Goal: Communication & Community: Share content

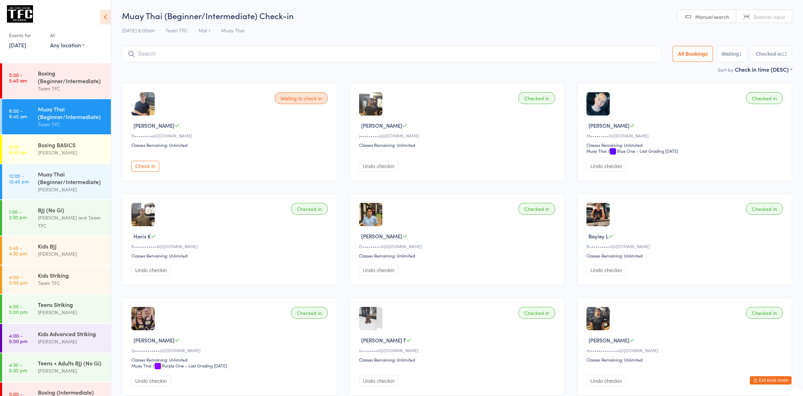
click at [38, 121] on div "Team TFC" at bounding box center [71, 124] width 67 height 8
click at [154, 171] on button "Check in" at bounding box center [145, 166] width 28 height 11
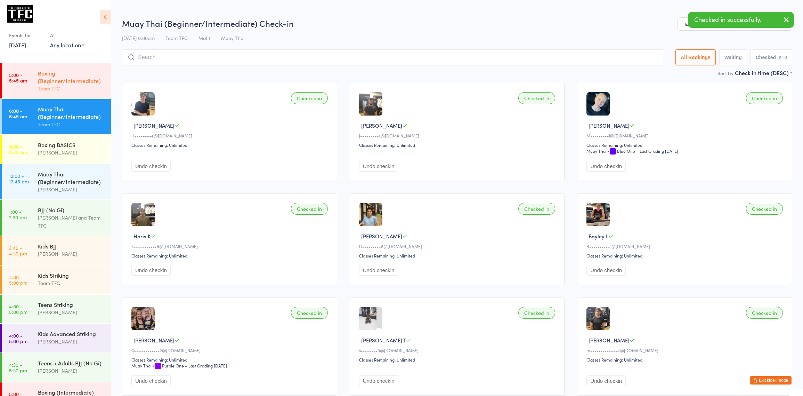
click at [33, 83] on link "5:00 - 5:45 am Boxing (Beginner/Intermediate) Team TFC" at bounding box center [56, 80] width 109 height 35
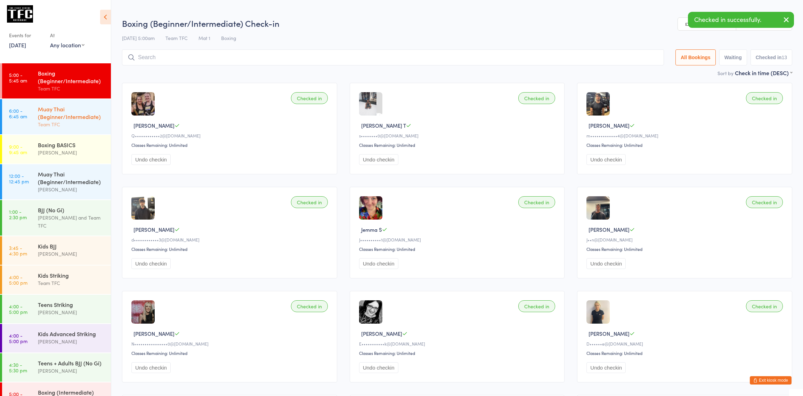
click at [62, 115] on div "Muay Thai (Beginner/Intermediate)" at bounding box center [71, 112] width 67 height 15
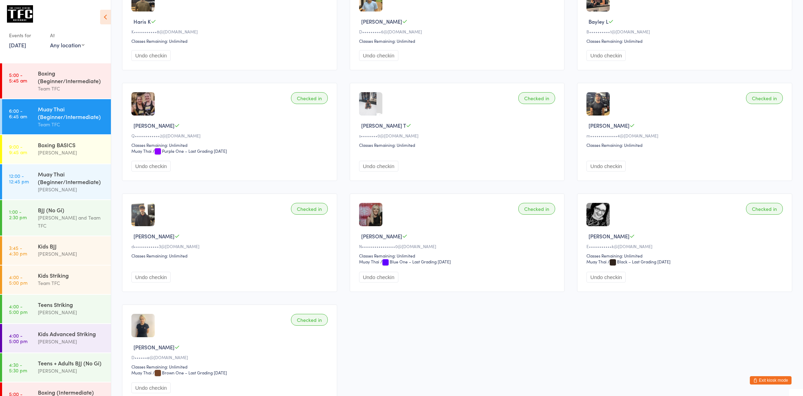
scroll to position [224, 0]
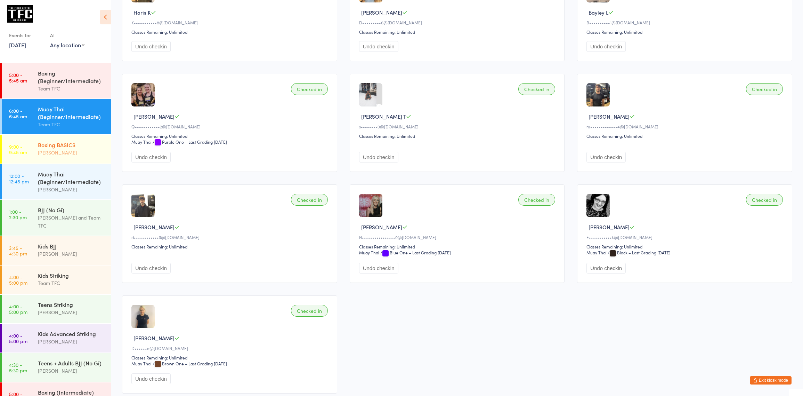
click at [71, 140] on div "Boxing BASICS [PERSON_NAME]" at bounding box center [74, 148] width 73 height 27
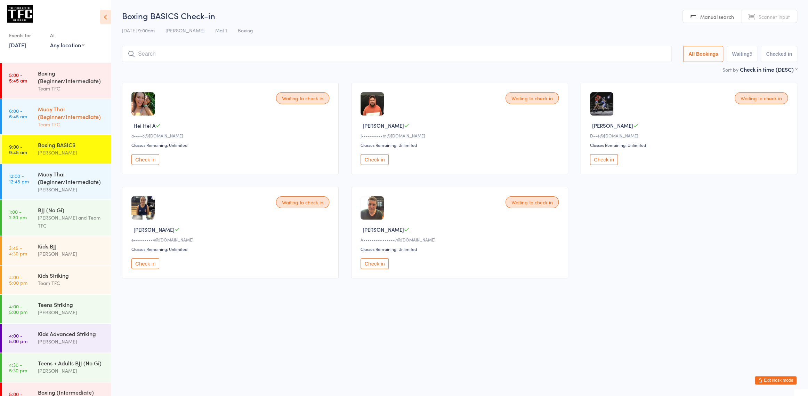
click at [59, 112] on div "Muay Thai (Beginner/Intermediate)" at bounding box center [71, 112] width 67 height 15
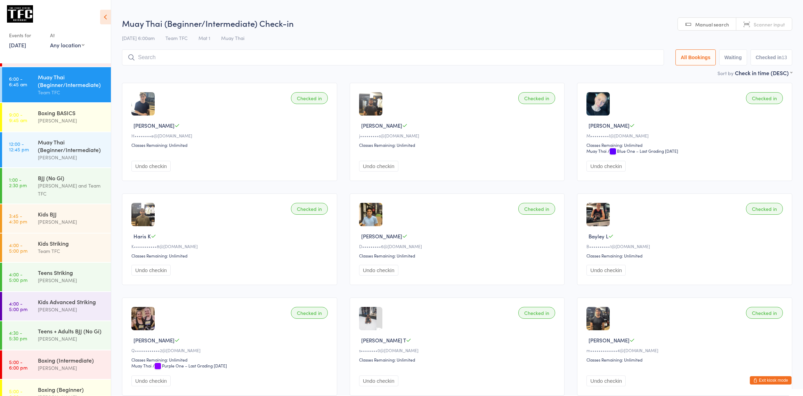
scroll to position [35, 0]
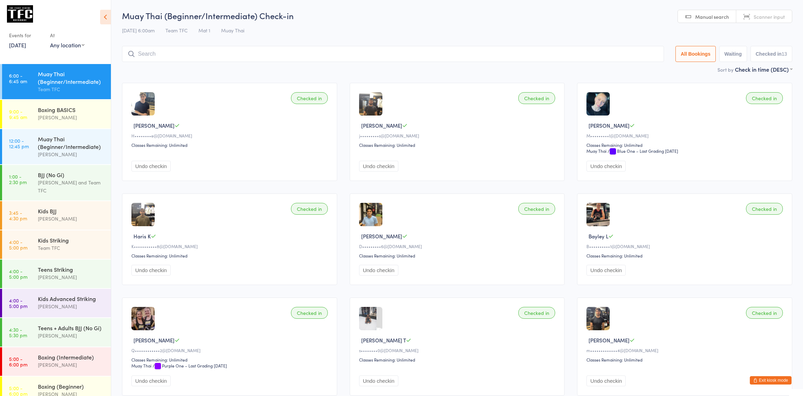
click at [783, 385] on div "Undo checkin" at bounding box center [686, 377] width 199 height 17
click at [784, 383] on button "Exit kiosk mode" at bounding box center [771, 380] width 42 height 8
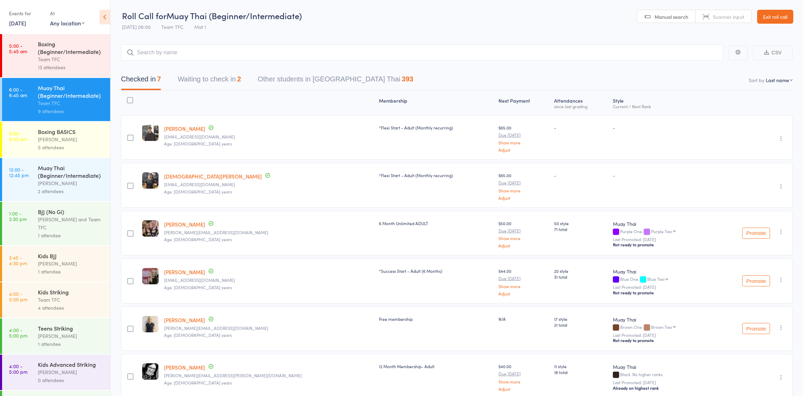
click at [31, 90] on link "6:00 - 6:45 am Muay Thai (Beginner/Intermediate) Team TFC 9 attendees" at bounding box center [56, 99] width 108 height 43
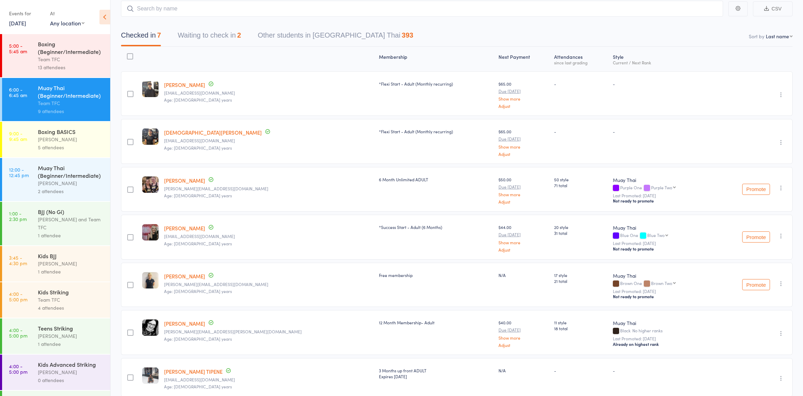
scroll to position [16, 0]
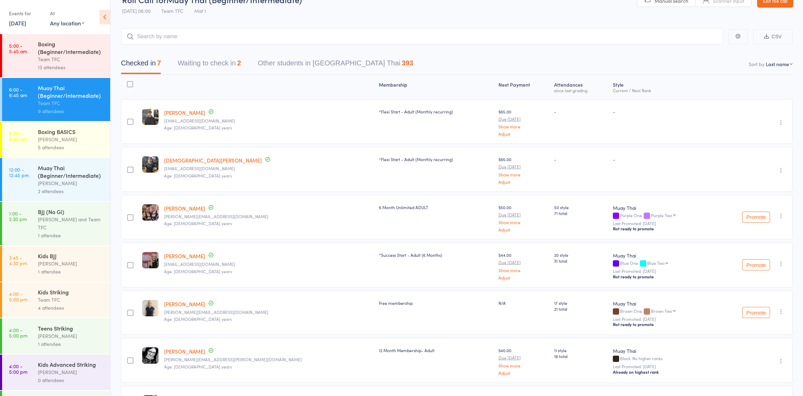
click at [54, 62] on div "Team TFC" at bounding box center [71, 59] width 66 height 8
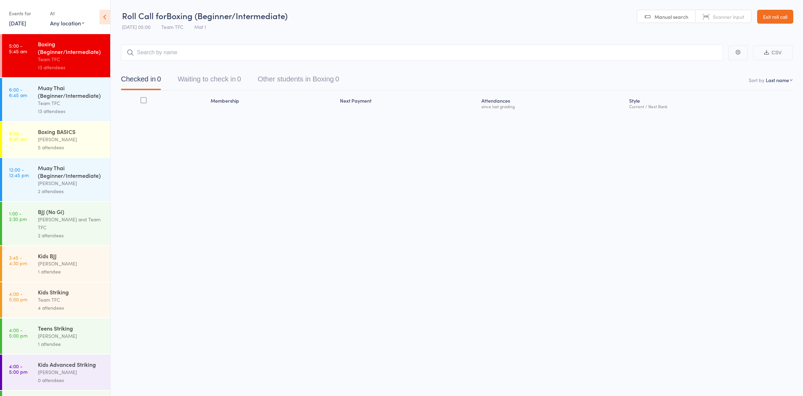
click at [66, 56] on div "Team TFC" at bounding box center [71, 59] width 66 height 8
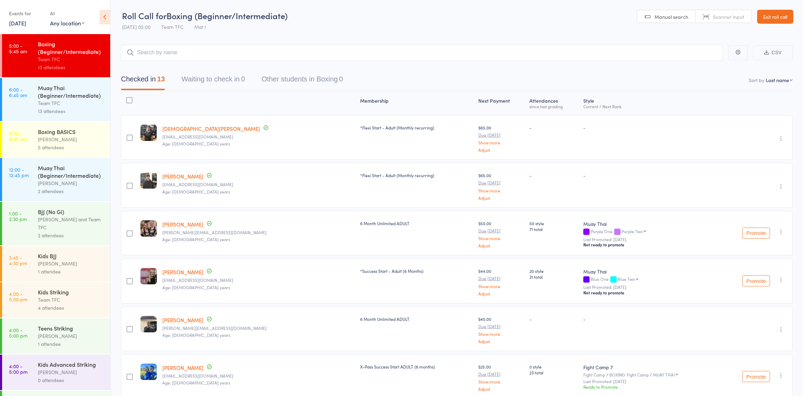
click at [70, 85] on div "Muay Thai (Beginner/Intermediate)" at bounding box center [71, 91] width 66 height 15
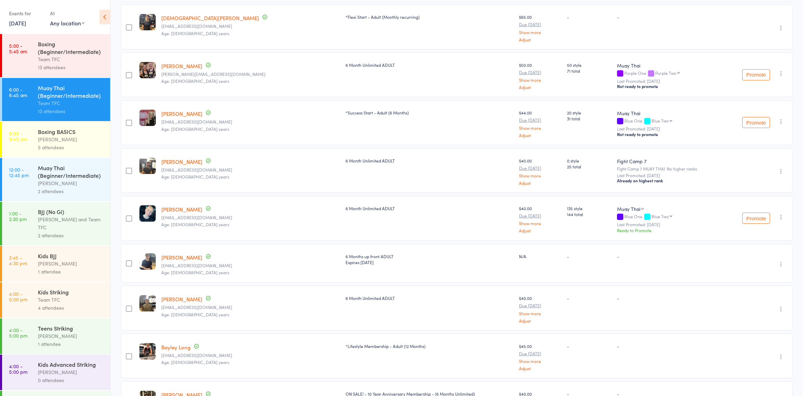
scroll to position [223, 0]
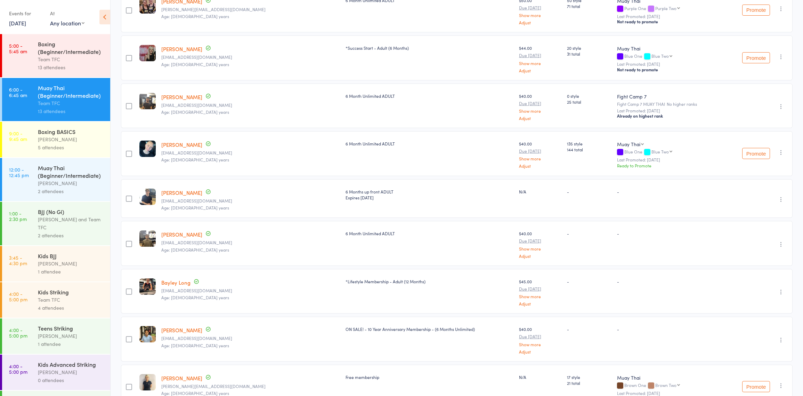
click at [187, 284] on div "Date of birth: 3-Mar-1999" at bounding box center [181, 290] width 70 height 14
click at [187, 281] on link "Bayley Long" at bounding box center [175, 282] width 29 height 7
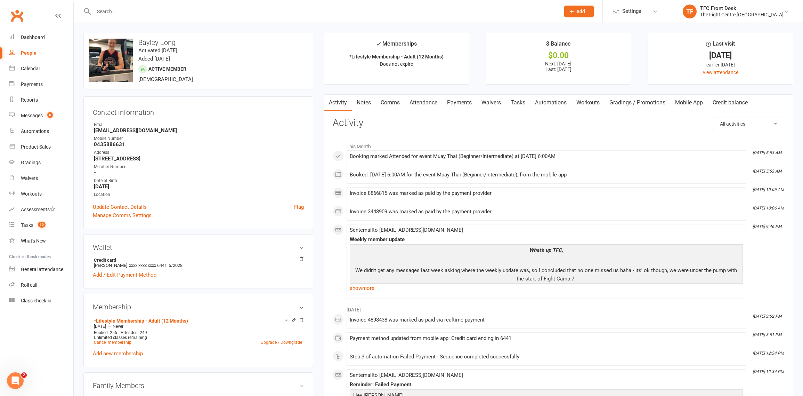
click at [418, 101] on link "Attendance" at bounding box center [424, 103] width 38 height 16
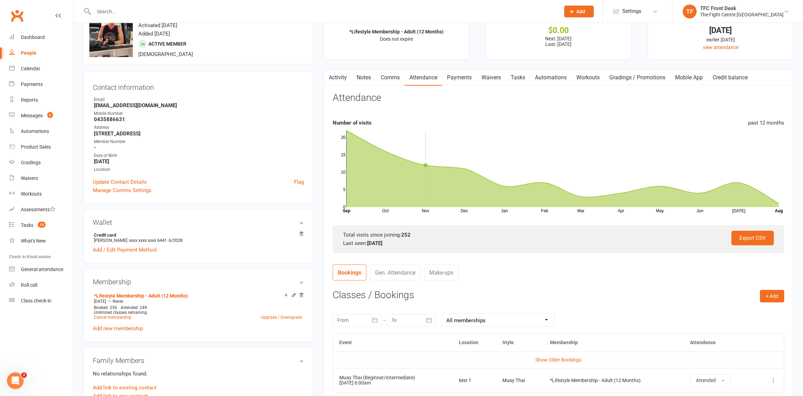
scroll to position [31, 0]
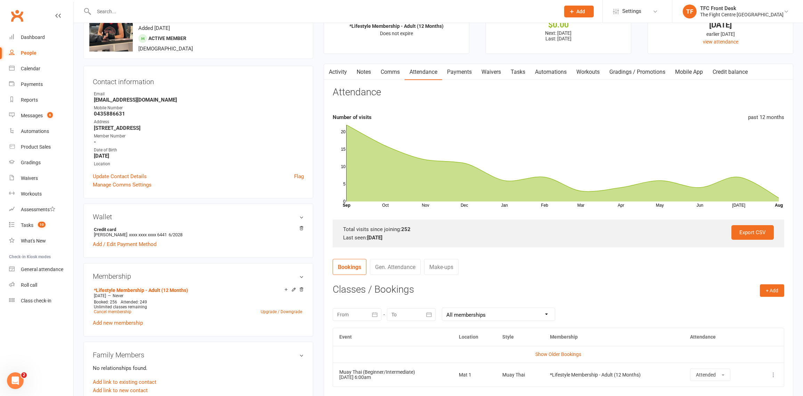
drag, startPoint x: 369, startPoint y: 78, endPoint x: 370, endPoint y: 73, distance: 4.6
click at [369, 74] on link "Notes" at bounding box center [364, 72] width 24 height 16
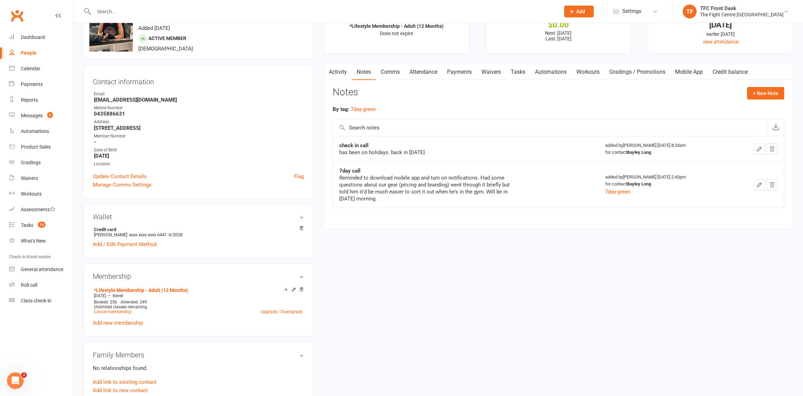
click at [392, 69] on link "Comms" at bounding box center [390, 72] width 29 height 16
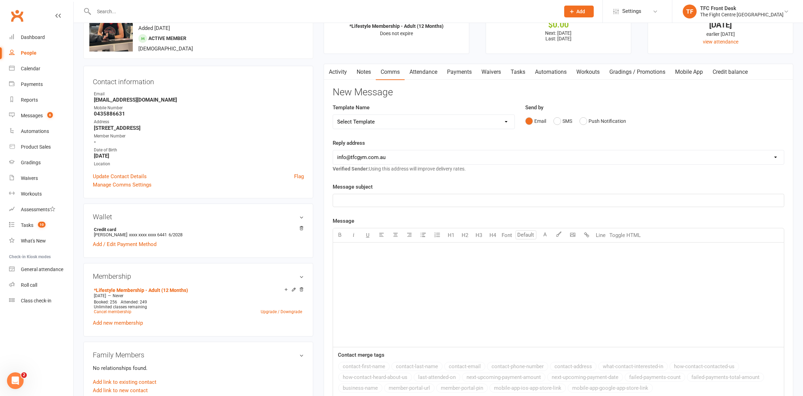
click at [484, 118] on select "Select Template [Email] A Mobile app invitation (1) [Email] Mobile app invitati…" at bounding box center [424, 122] width 182 height 14
click at [478, 124] on select "Select Template [Email] A Mobile app invitation (1) [Email] Mobile app invitati…" at bounding box center [424, 122] width 182 height 14
select select "33"
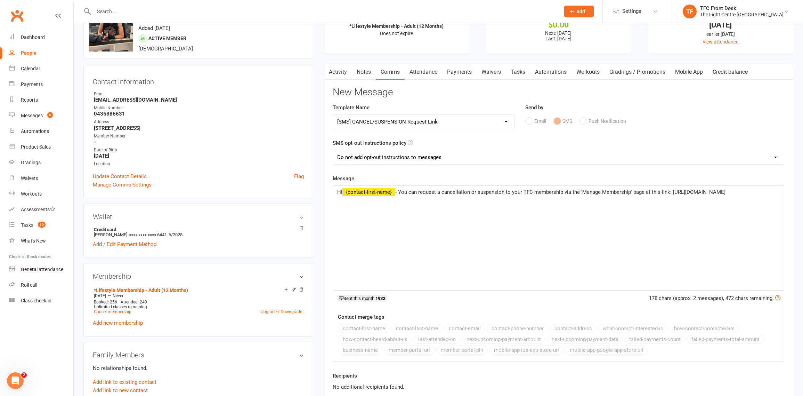
scroll to position [214, 0]
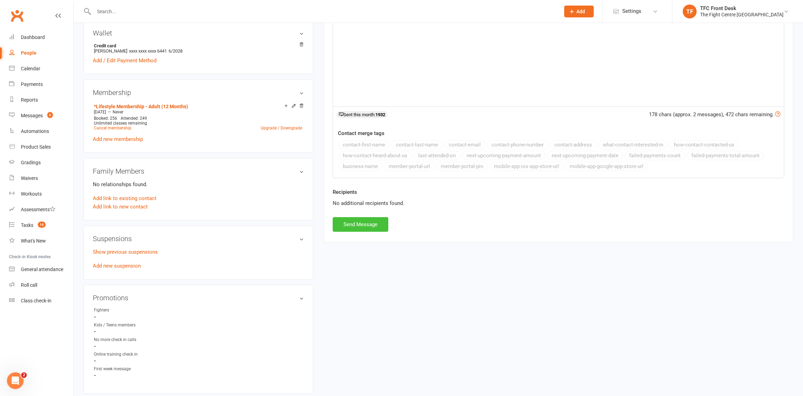
click at [377, 228] on button "Send Message" at bounding box center [361, 224] width 56 height 15
select select
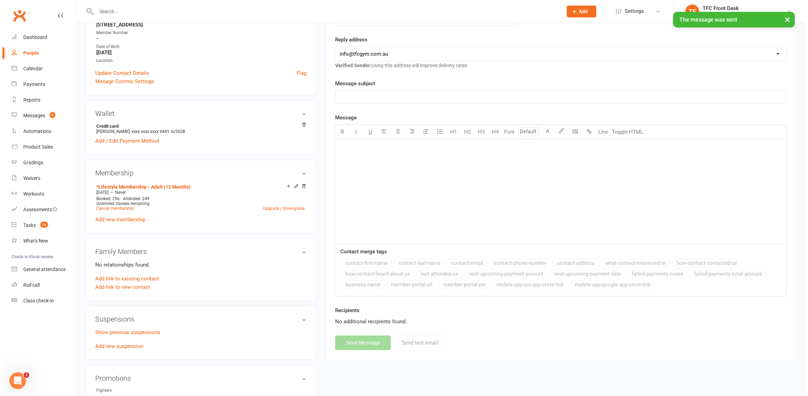
scroll to position [0, 0]
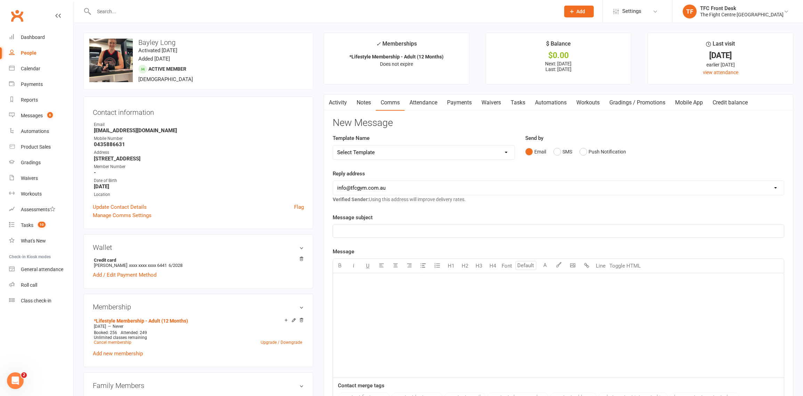
click at [333, 101] on scrollable-tabs "Activity Notes Comms Attendance Payments Waivers Tasks Automations Workouts Gra…" at bounding box center [558, 103] width 469 height 16
